Goal: Connect with others: Connect with others

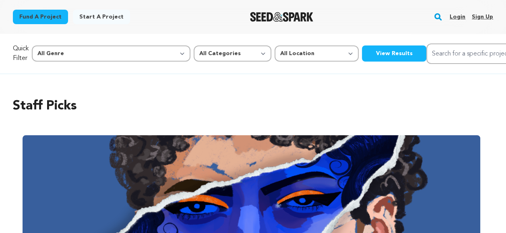
click at [440, 14] on rect "button" at bounding box center [438, 17] width 10 height 10
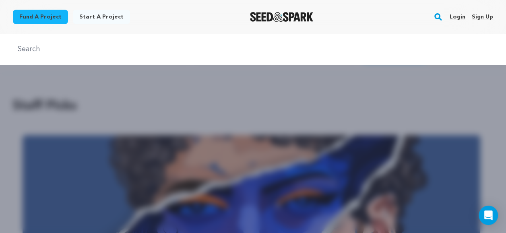
click at [440, 14] on rect "button" at bounding box center [438, 17] width 10 height 10
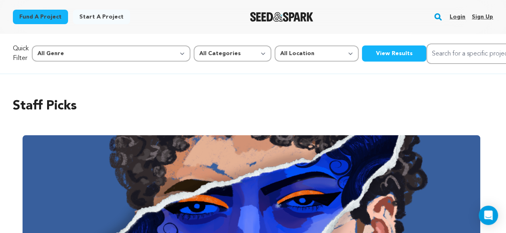
click at [459, 19] on link "Login" at bounding box center [457, 16] width 16 height 13
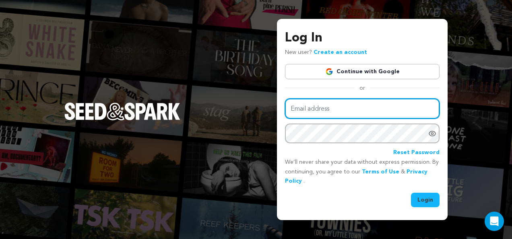
click at [351, 112] on input "Email address" at bounding box center [362, 109] width 154 height 21
type input "genevieve@peaceisalifestyle.com"
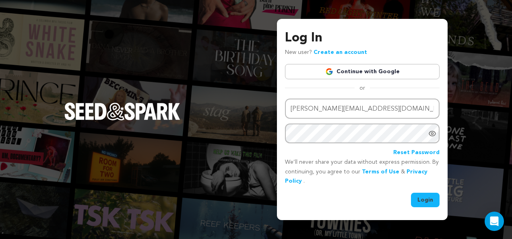
click at [373, 74] on link "Continue with Google" at bounding box center [362, 71] width 154 height 15
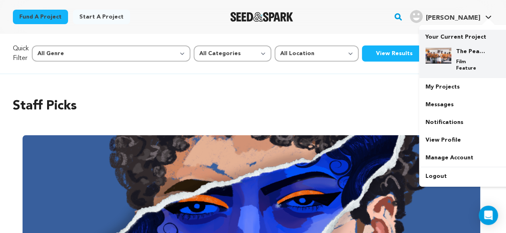
click at [442, 53] on img at bounding box center [438, 55] width 26 height 16
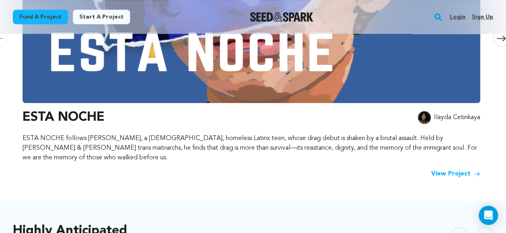
scroll to position [250, 0]
